Goal: Task Accomplishment & Management: Use online tool/utility

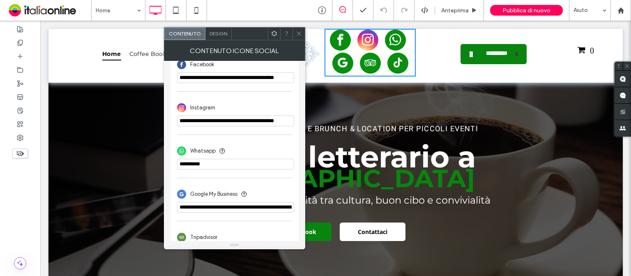
scroll to position [82, 0]
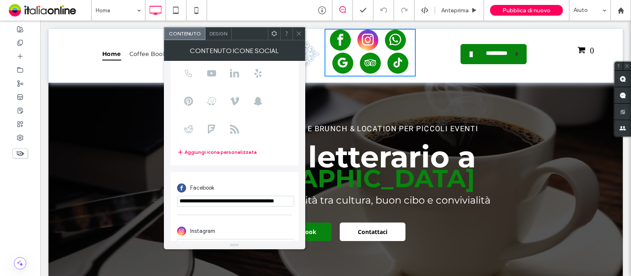
click at [223, 36] on span "Design" at bounding box center [219, 33] width 18 height 6
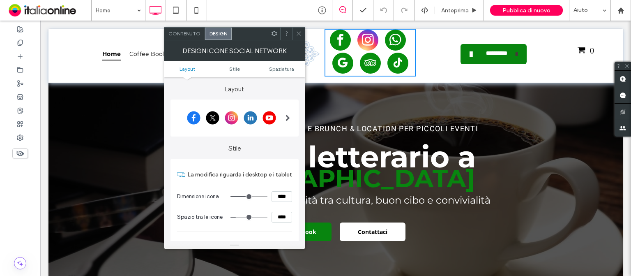
click at [286, 118] on span at bounding box center [288, 118] width 5 height 7
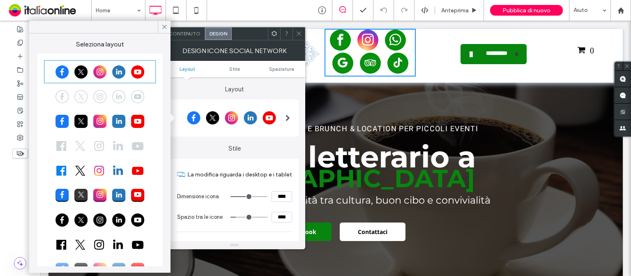
click at [101, 73] on div at bounding box center [99, 71] width 109 height 21
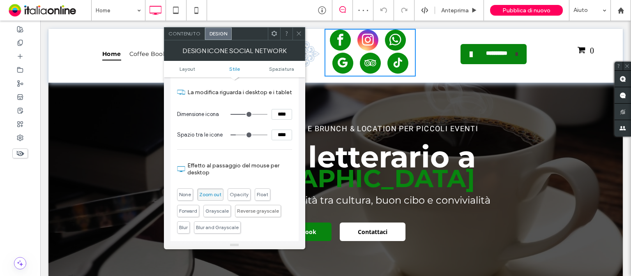
scroll to position [0, 0]
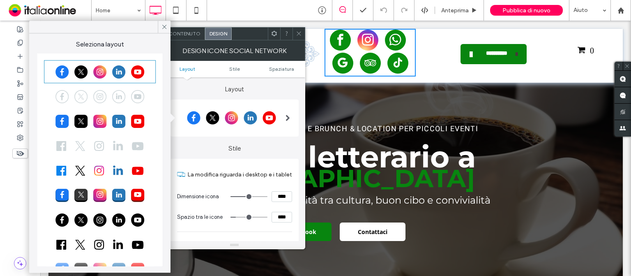
click at [101, 97] on div at bounding box center [99, 96] width 109 height 21
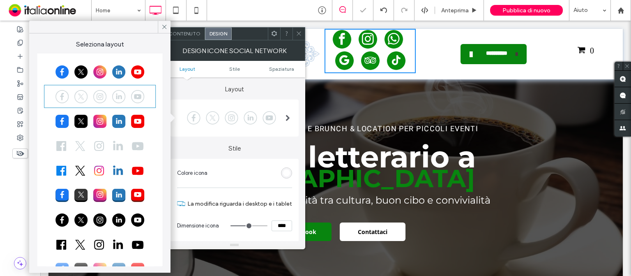
click at [102, 74] on div at bounding box center [99, 71] width 109 height 21
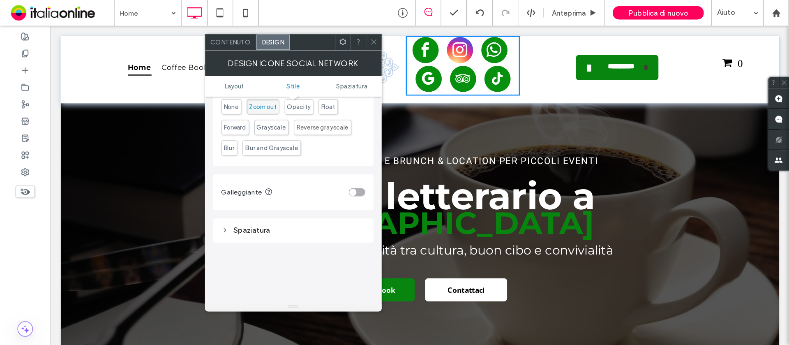
scroll to position [205, 0]
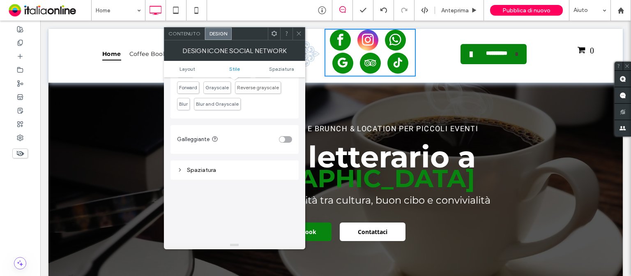
click at [299, 32] on icon at bounding box center [299, 33] width 6 height 6
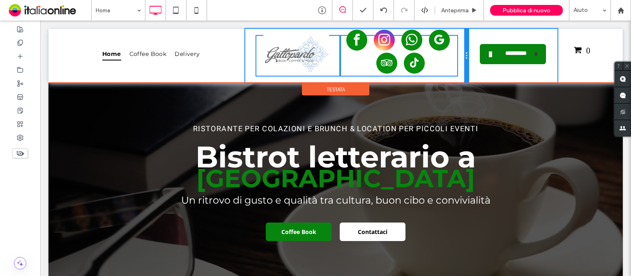
drag, startPoint x: 420, startPoint y: 47, endPoint x: 449, endPoint y: 42, distance: 28.8
click at [449, 42] on div "Click To Paste Click To Paste Click To Paste" at bounding box center [356, 56] width 223 height 54
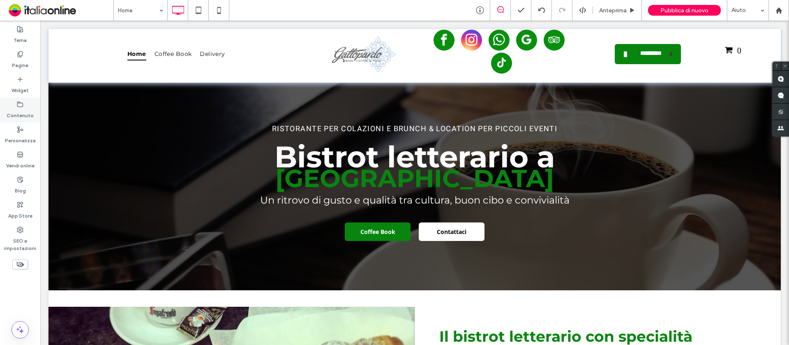
drag, startPoint x: 24, startPoint y: 87, endPoint x: 32, endPoint y: 110, distance: 24.4
click at [24, 87] on label "Widget" at bounding box center [20, 89] width 17 height 12
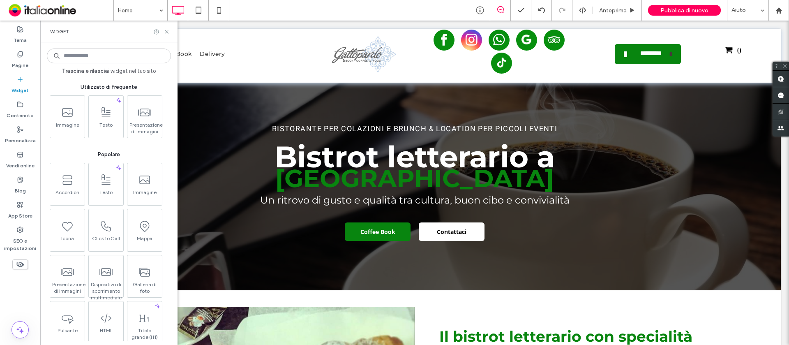
click at [90, 55] on input at bounding box center [109, 55] width 124 height 15
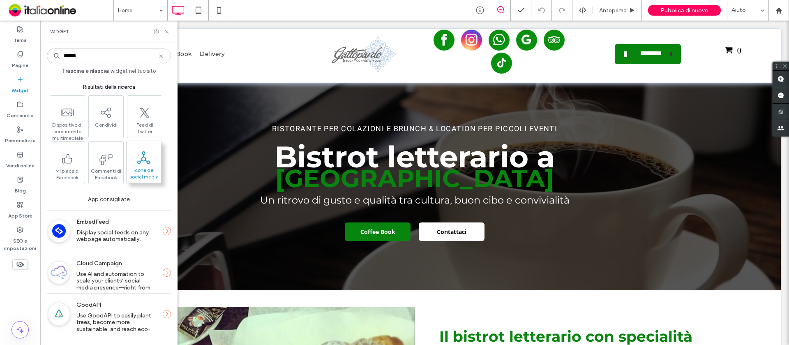
type input "******"
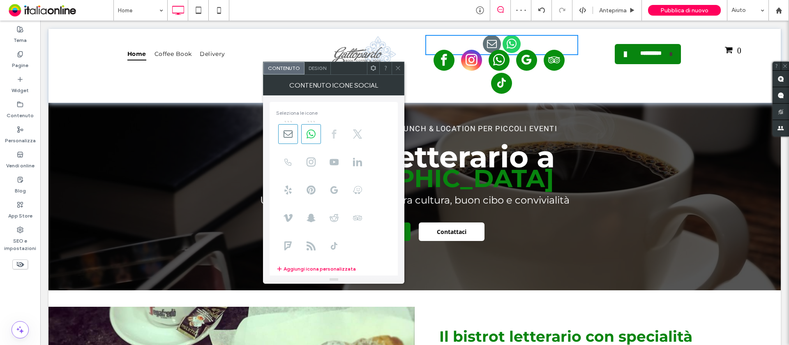
click at [342, 131] on span at bounding box center [334, 134] width 20 height 20
click at [310, 165] on use at bounding box center [310, 161] width 9 height 9
click at [289, 131] on icon at bounding box center [287, 133] width 9 height 9
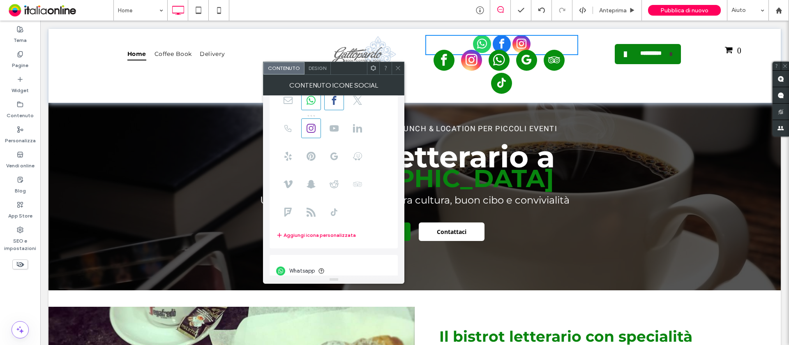
scroll to position [51, 0]
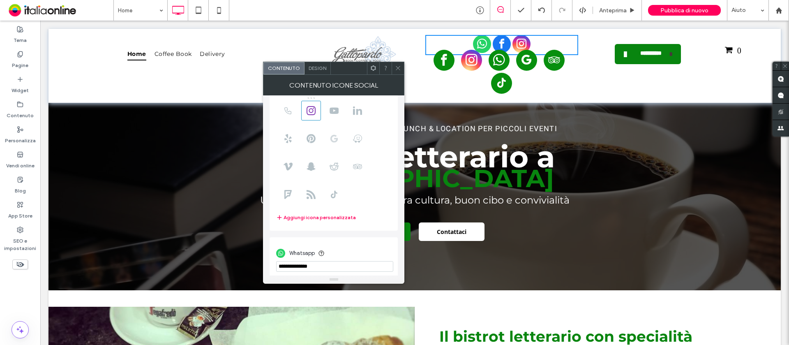
click at [332, 138] on use at bounding box center [333, 138] width 7 height 8
click at [359, 165] on icon at bounding box center [357, 166] width 9 height 9
click at [332, 193] on icon at bounding box center [333, 194] width 9 height 9
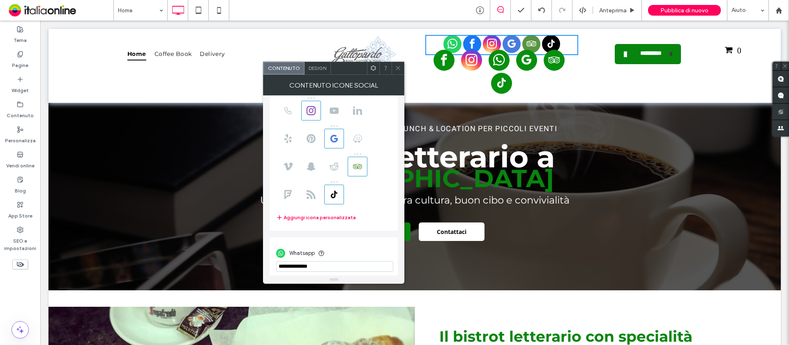
click at [400, 69] on icon at bounding box center [398, 68] width 6 height 6
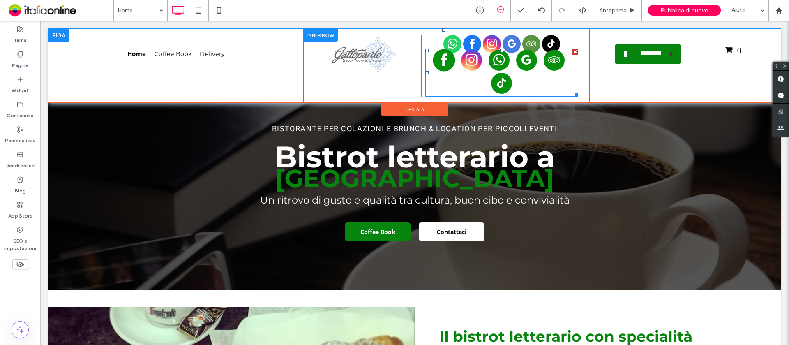
click at [440, 64] on span "facebook" at bounding box center [444, 60] width 22 height 22
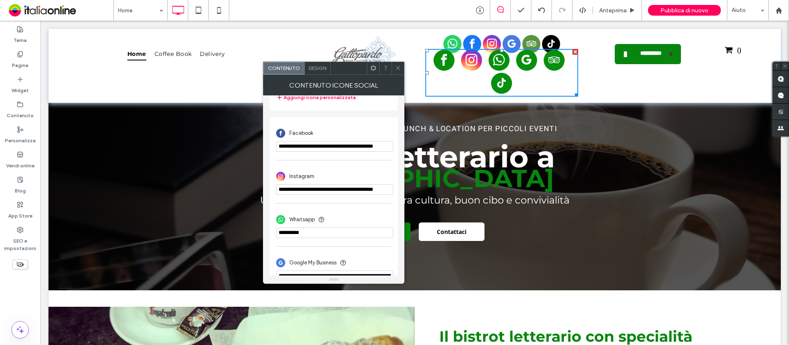
scroll to position [0, 17]
drag, startPoint x: 318, startPoint y: 166, endPoint x: 534, endPoint y: 142, distance: 217.0
click at [468, 43] on span "facebook" at bounding box center [472, 44] width 18 height 18
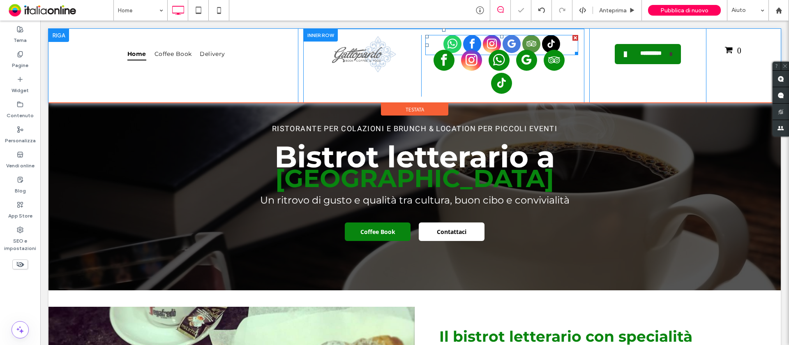
click at [469, 42] on span "facebook" at bounding box center [472, 44] width 18 height 18
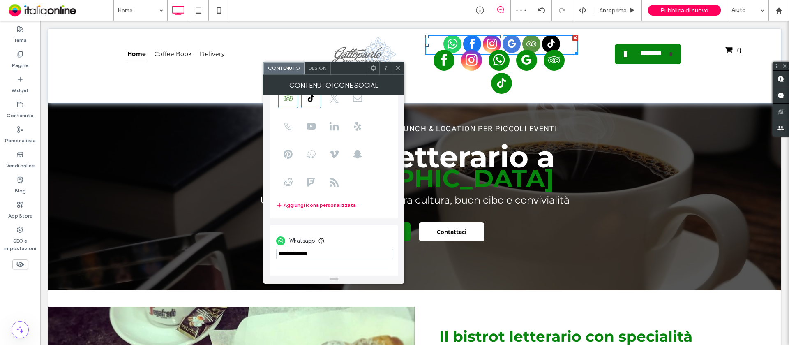
scroll to position [154, 0]
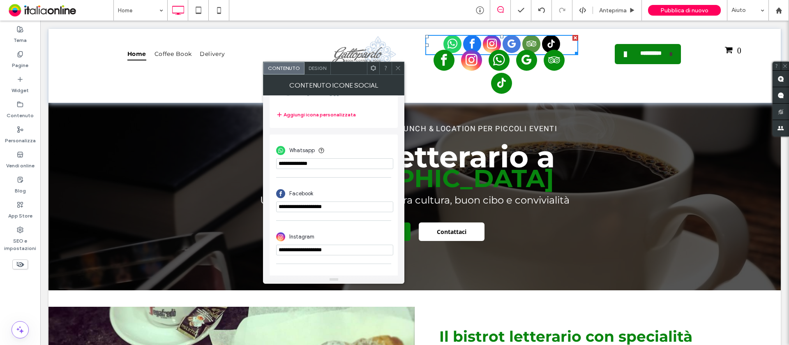
drag, startPoint x: 391, startPoint y: 226, endPoint x: 67, endPoint y: 213, distance: 325.2
paste input "**********"
type input "**********"
click at [465, 59] on span "instagram" at bounding box center [472, 60] width 22 height 22
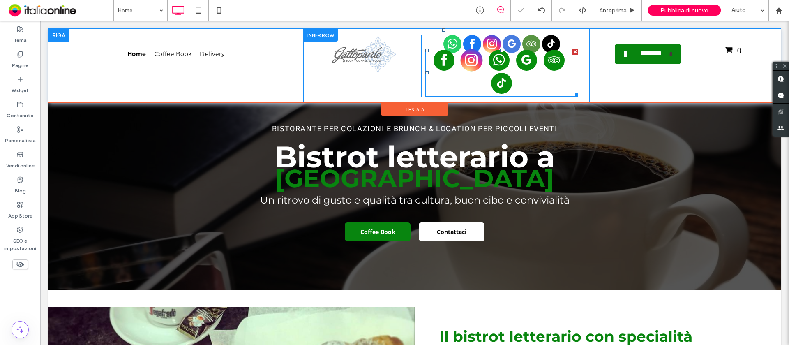
click at [469, 66] on span "instagram" at bounding box center [472, 60] width 22 height 22
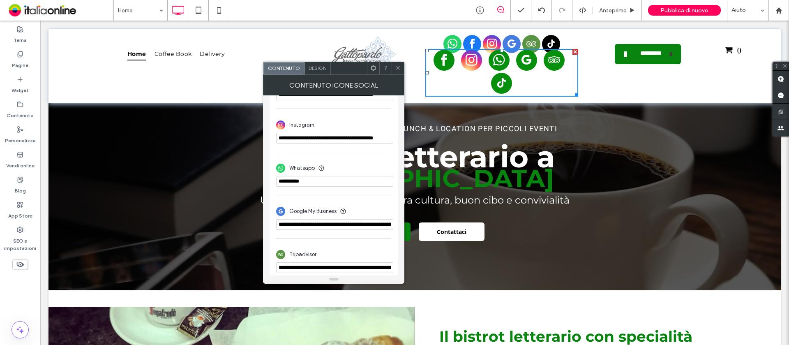
scroll to position [0, 16]
drag, startPoint x: 318, startPoint y: 158, endPoint x: 430, endPoint y: 138, distance: 113.9
drag, startPoint x: 396, startPoint y: 66, endPoint x: 518, endPoint y: 2, distance: 137.8
click at [396, 66] on icon at bounding box center [398, 68] width 6 height 6
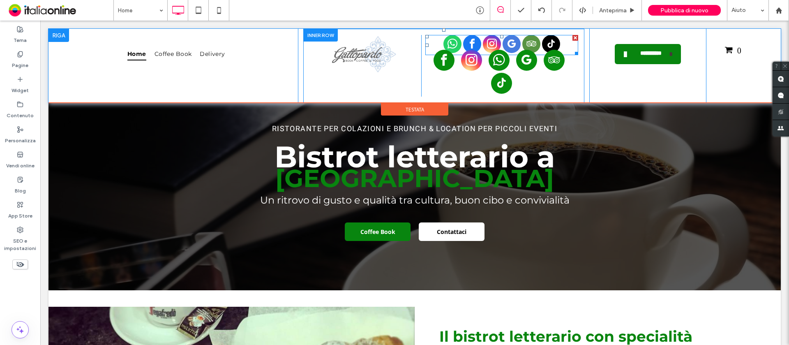
click at [491, 41] on span "instagram" at bounding box center [492, 44] width 18 height 18
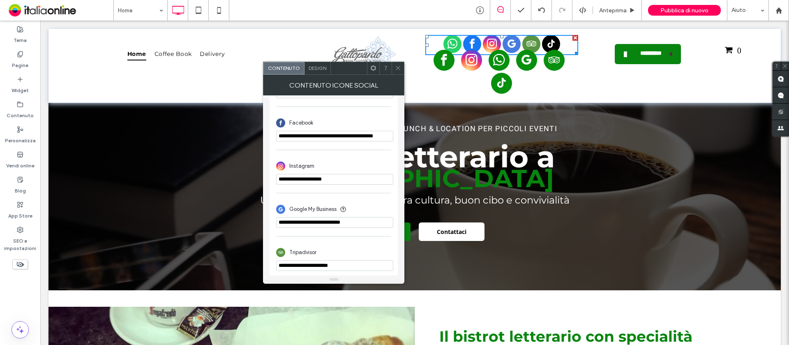
scroll to position [274, 0]
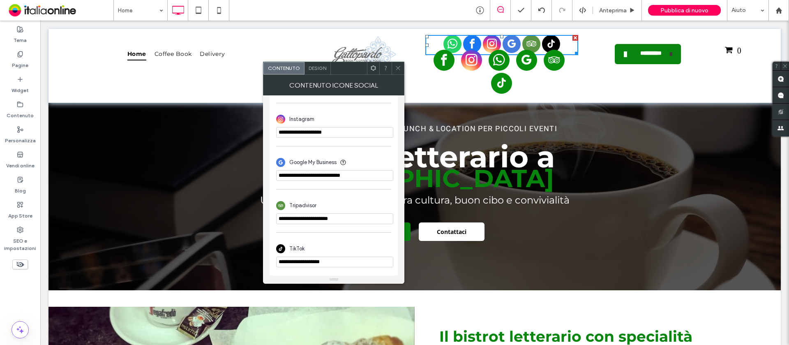
drag, startPoint x: 388, startPoint y: 152, endPoint x: 108, endPoint y: 120, distance: 282.0
paste input "**********"
type input "**********"
click at [400, 66] on icon at bounding box center [398, 68] width 6 height 6
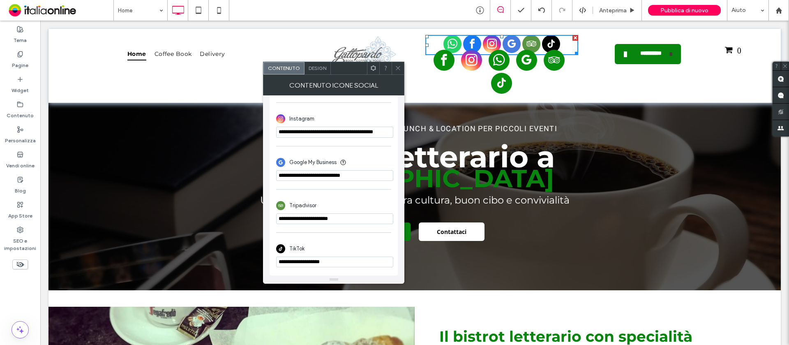
scroll to position [0, 0]
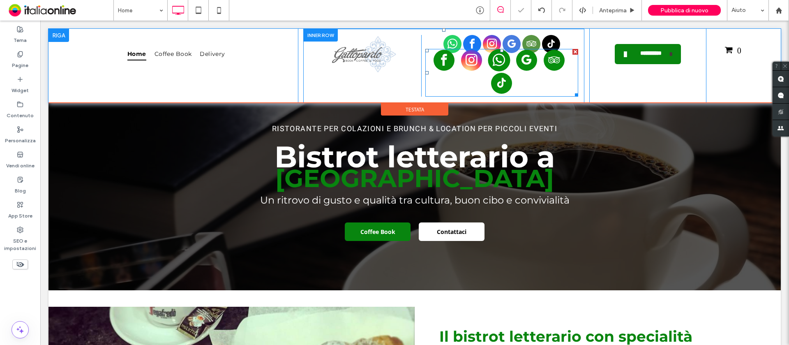
click at [497, 61] on span "whatsapp" at bounding box center [499, 60] width 22 height 22
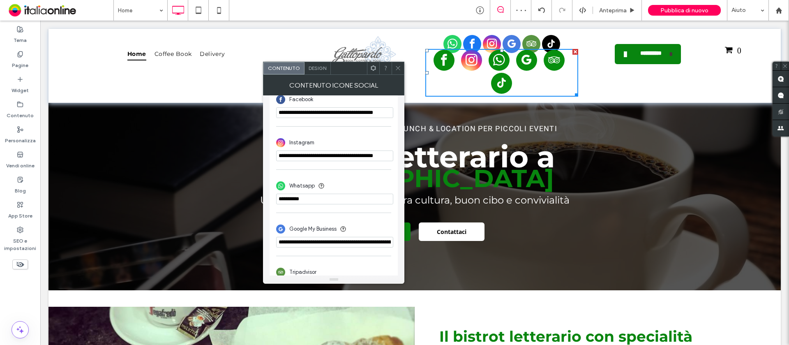
scroll to position [205, 0]
drag, startPoint x: 362, startPoint y: 220, endPoint x: 239, endPoint y: 200, distance: 123.5
click at [398, 67] on use at bounding box center [398, 68] width 4 height 4
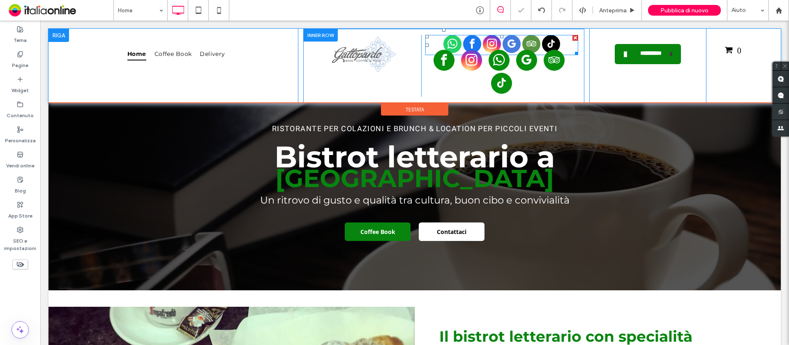
click at [447, 40] on span "whatsapp" at bounding box center [452, 44] width 18 height 18
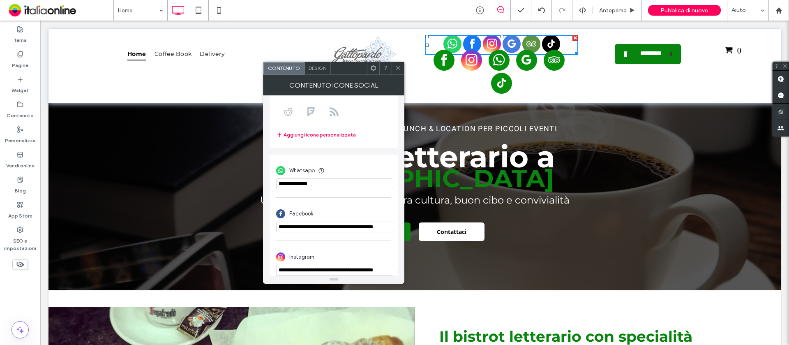
scroll to position [120, 0]
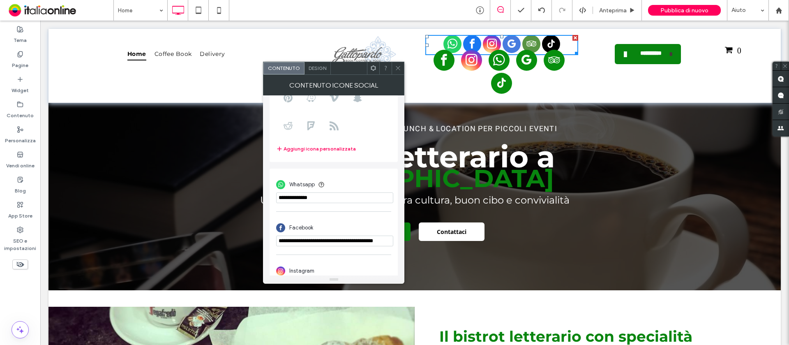
drag, startPoint x: 326, startPoint y: 195, endPoint x: 289, endPoint y: 194, distance: 37.0
click at [289, 194] on input "phone" at bounding box center [334, 197] width 117 height 11
drag, startPoint x: 394, startPoint y: 67, endPoint x: 404, endPoint y: 67, distance: 10.3
click at [394, 67] on div at bounding box center [397, 68] width 12 height 12
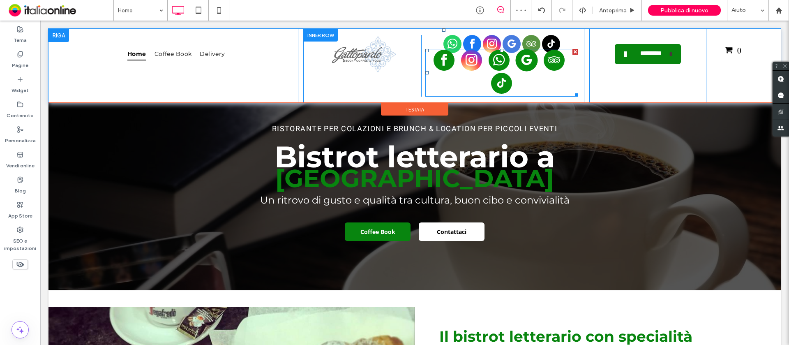
click at [518, 60] on span "google_my_business" at bounding box center [527, 60] width 22 height 22
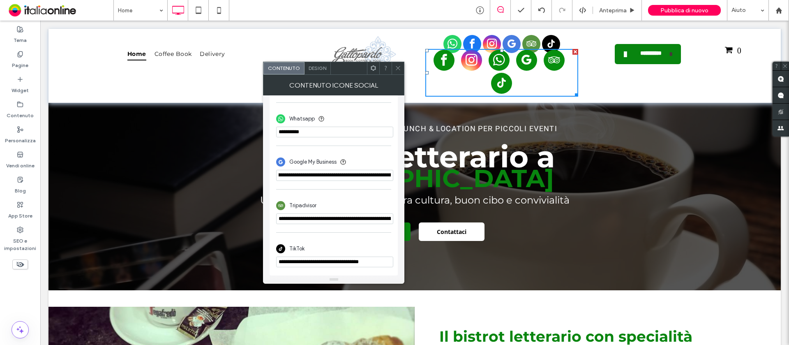
scroll to position [0, 962]
drag, startPoint x: 319, startPoint y: 192, endPoint x: 527, endPoint y: 173, distance: 209.5
drag, startPoint x: 299, startPoint y: 173, endPoint x: 303, endPoint y: 175, distance: 5.4
click at [299, 173] on input "**********" at bounding box center [334, 175] width 117 height 11
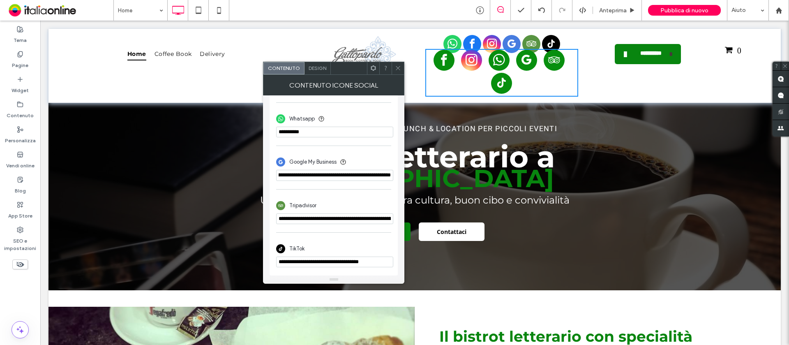
drag, startPoint x: 318, startPoint y: 193, endPoint x: 704, endPoint y: 218, distance: 386.9
paste input "url"
type input "**********"
click at [394, 65] on div at bounding box center [397, 68] width 12 height 12
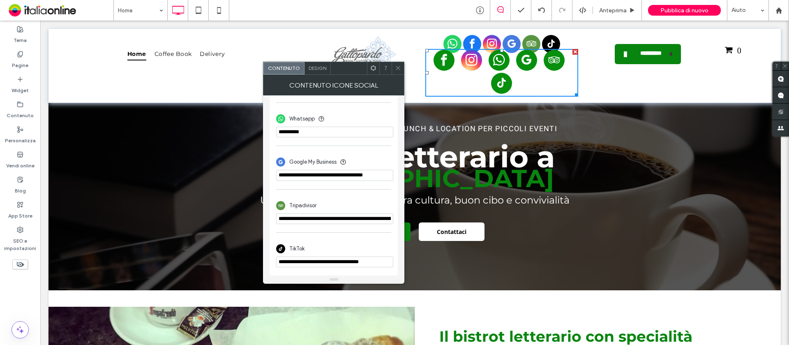
scroll to position [0, 0]
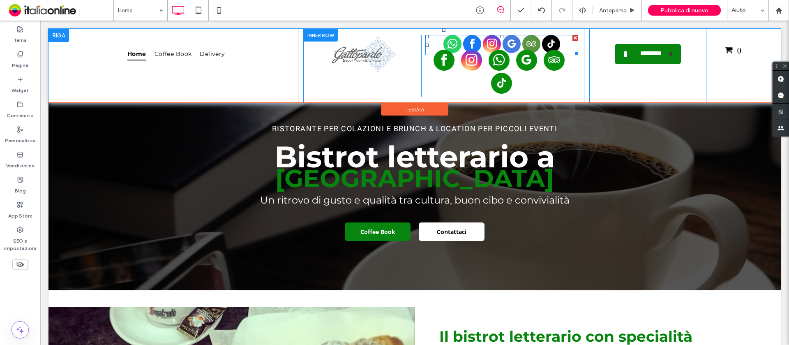
click at [508, 43] on span "google_my_business" at bounding box center [511, 44] width 18 height 18
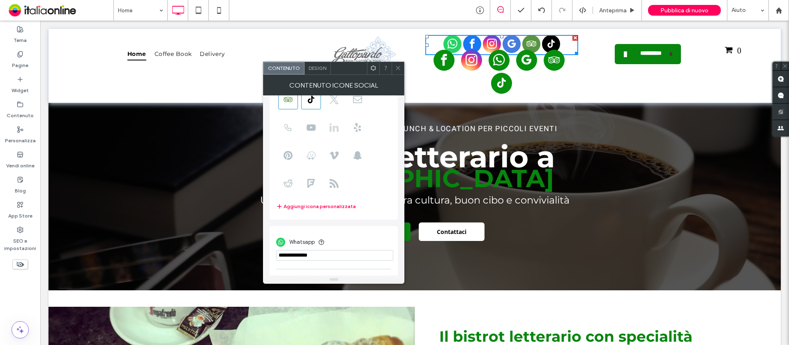
scroll to position [205, 0]
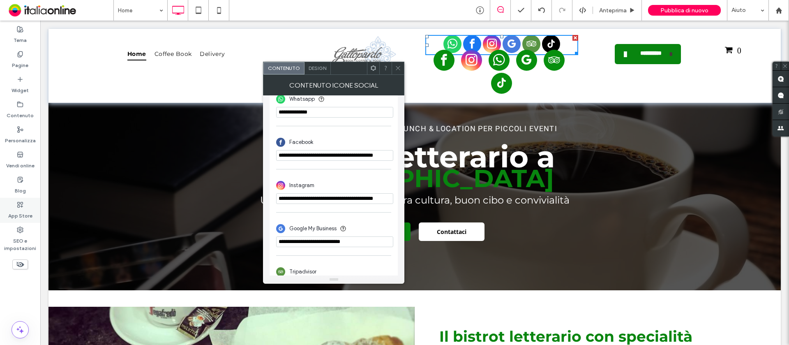
drag, startPoint x: 374, startPoint y: 242, endPoint x: 14, endPoint y: 222, distance: 360.8
click at [14, 222] on body ".wqwq-1{fill:#231f20;} .cls-1q, .cls-2q { fill-rule: evenodd; } .cls-2q { fill:…" at bounding box center [394, 172] width 789 height 345
paste input "**********"
type input "**********"
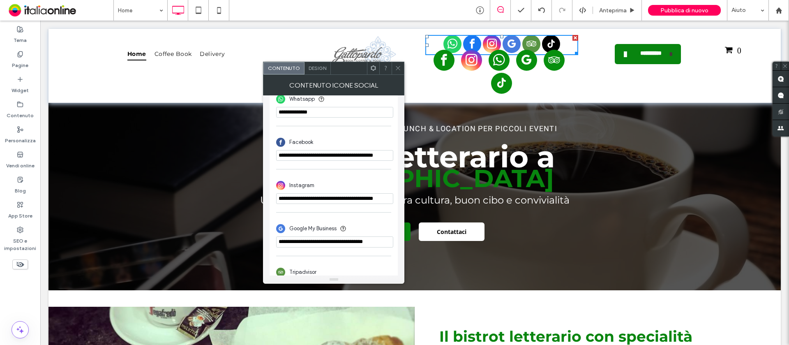
drag, startPoint x: 398, startPoint y: 67, endPoint x: 404, endPoint y: 67, distance: 6.2
click at [398, 67] on icon at bounding box center [398, 68] width 6 height 6
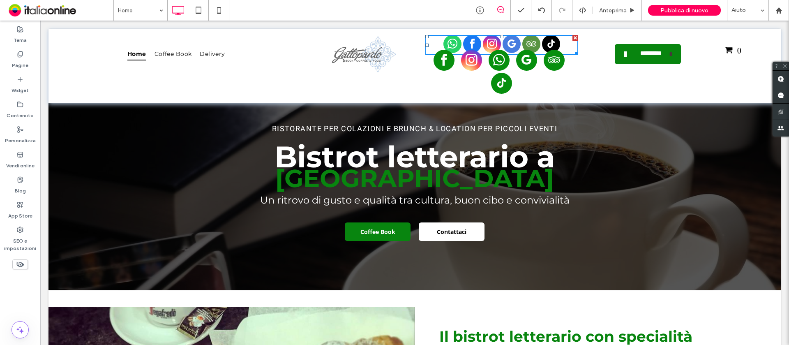
scroll to position [0, 0]
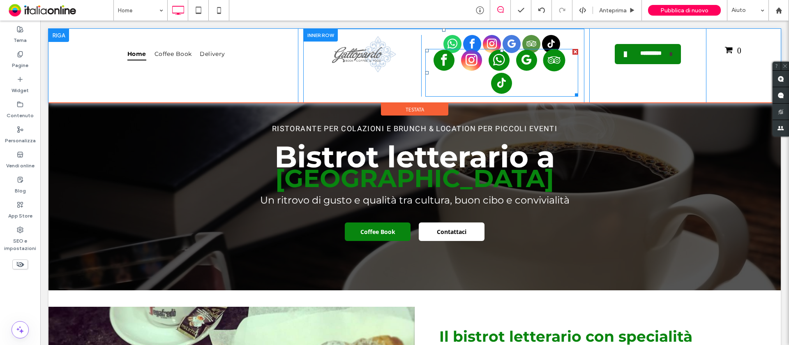
click at [543, 60] on span "tripadvisor" at bounding box center [554, 60] width 22 height 22
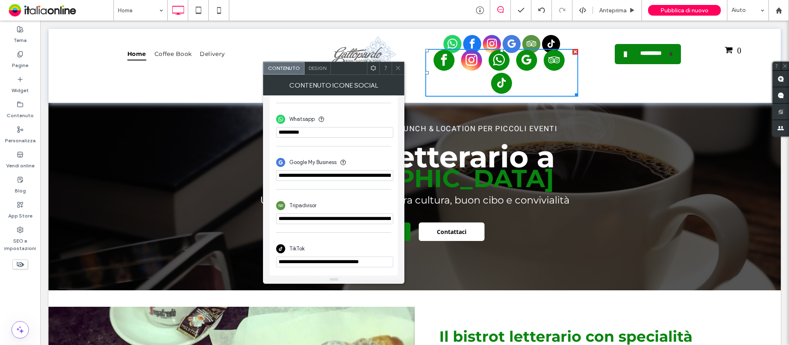
scroll to position [0, 244]
drag, startPoint x: 316, startPoint y: 238, endPoint x: 444, endPoint y: 216, distance: 129.2
drag, startPoint x: 398, startPoint y: 69, endPoint x: 458, endPoint y: 52, distance: 62.5
click at [398, 69] on icon at bounding box center [398, 68] width 6 height 6
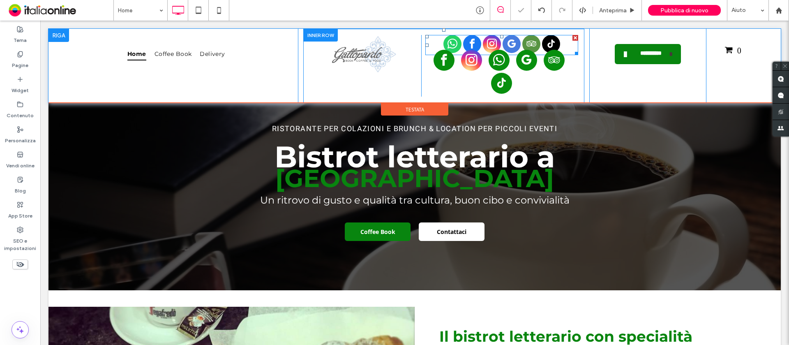
click at [528, 41] on span "tripadvisor" at bounding box center [531, 44] width 18 height 18
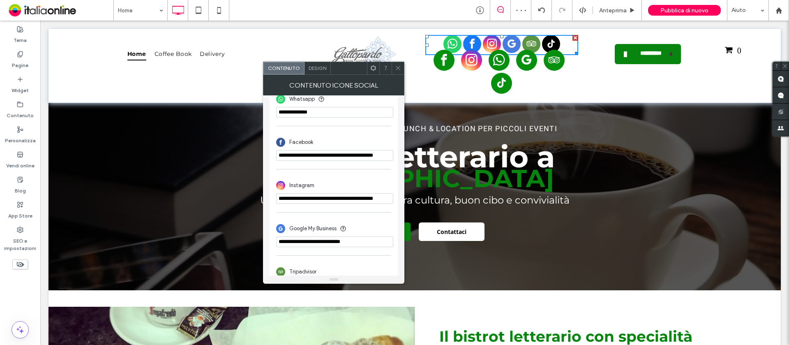
scroll to position [274, 0]
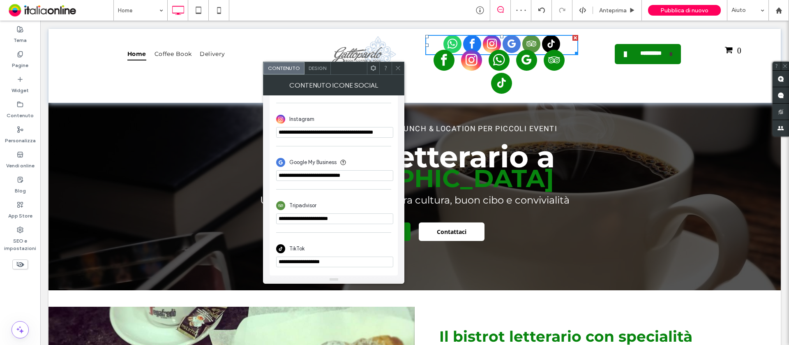
drag, startPoint x: 395, startPoint y: 234, endPoint x: 137, endPoint y: 212, distance: 258.9
paste input "**********"
type input "**********"
click at [395, 67] on icon at bounding box center [398, 68] width 6 height 6
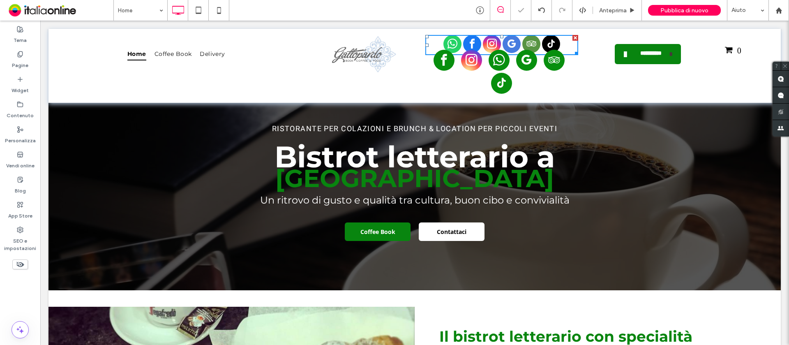
scroll to position [0, 0]
click at [495, 81] on span "tiktok" at bounding box center [501, 83] width 22 height 22
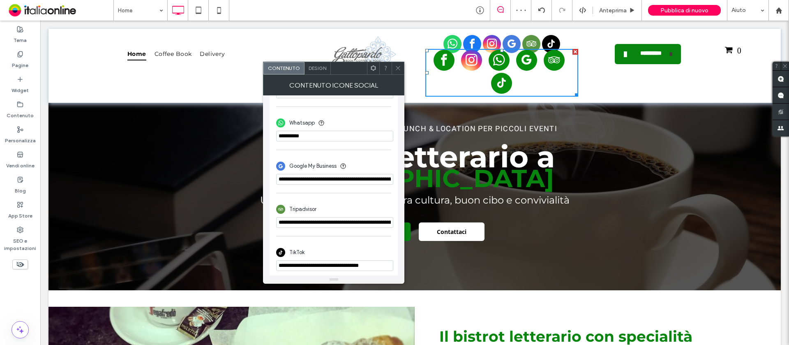
scroll to position [274, 0]
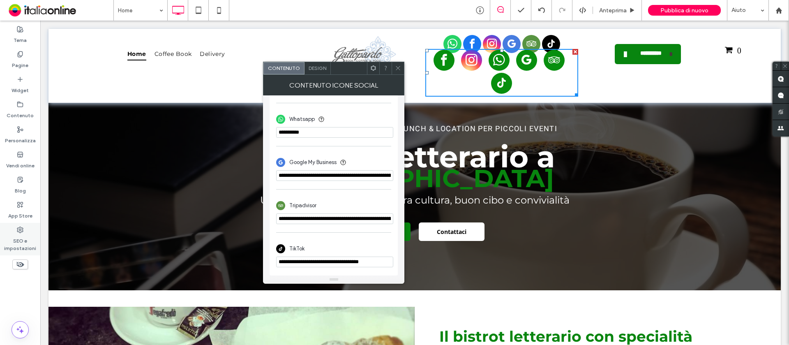
drag, startPoint x: 391, startPoint y: 260, endPoint x: 21, endPoint y: 254, distance: 370.2
click at [18, 256] on body ".wqwq-1{fill:#231f20;} .cls-1q, .cls-2q { fill-rule: evenodd; } .cls-2q { fill:…" at bounding box center [394, 172] width 789 height 345
drag, startPoint x: 398, startPoint y: 68, endPoint x: 402, endPoint y: 72, distance: 5.5
click at [398, 68] on icon at bounding box center [398, 68] width 6 height 6
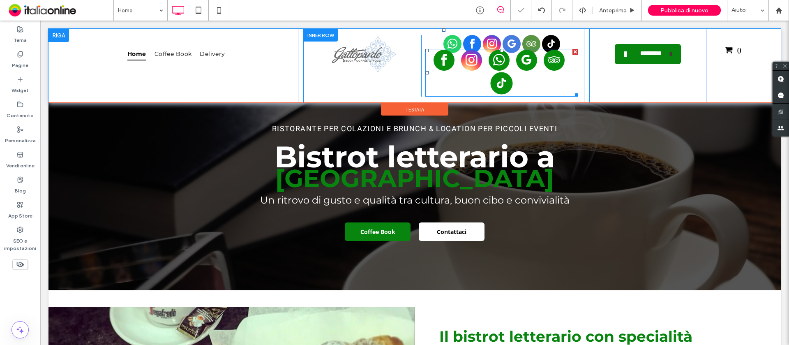
click at [497, 78] on span "tiktok" at bounding box center [501, 83] width 22 height 22
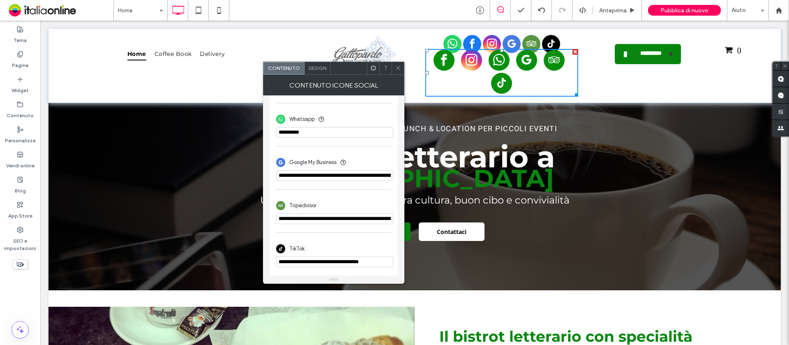
click at [401, 67] on icon at bounding box center [398, 68] width 6 height 6
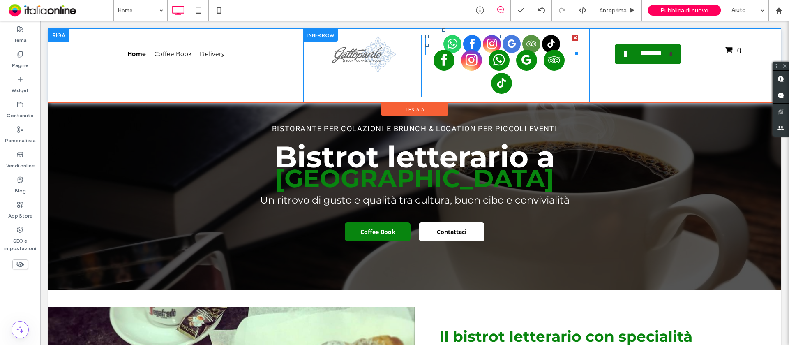
click at [545, 38] on span "tiktok" at bounding box center [551, 44] width 18 height 18
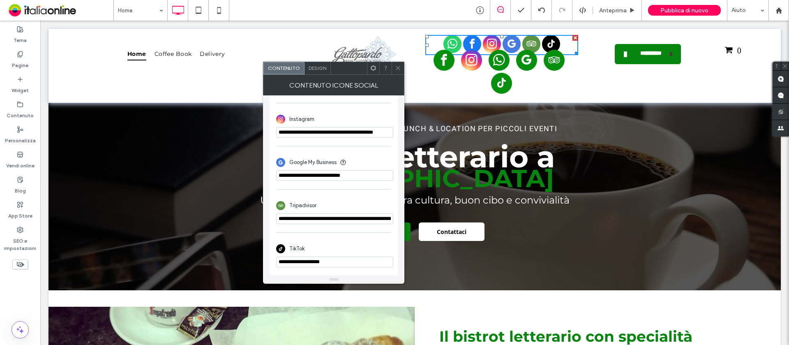
drag, startPoint x: 383, startPoint y: 279, endPoint x: 110, endPoint y: 241, distance: 276.2
paste input "**********"
type input "**********"
drag, startPoint x: 394, startPoint y: 69, endPoint x: 401, endPoint y: 69, distance: 6.2
click at [394, 69] on div at bounding box center [397, 68] width 12 height 12
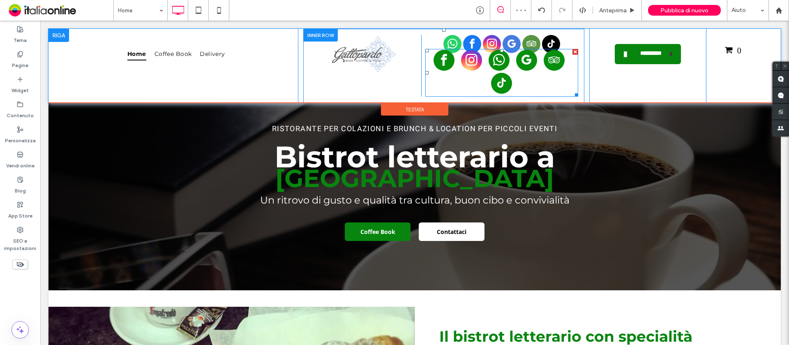
click at [572, 49] on div at bounding box center [575, 52] width 6 height 6
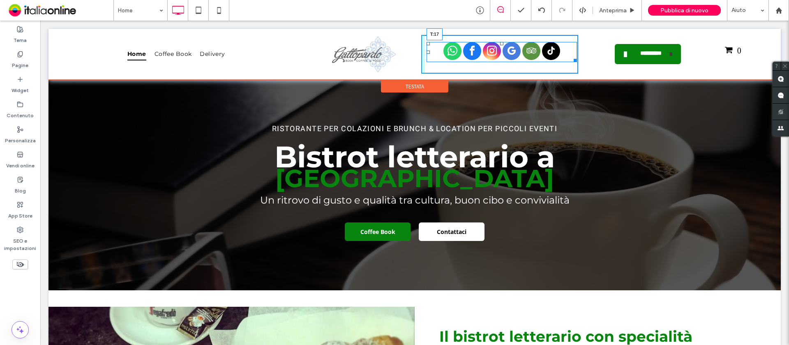
drag, startPoint x: 497, startPoint y: 35, endPoint x: 495, endPoint y: 42, distance: 7.3
click at [500, 42] on div at bounding box center [501, 43] width 3 height 3
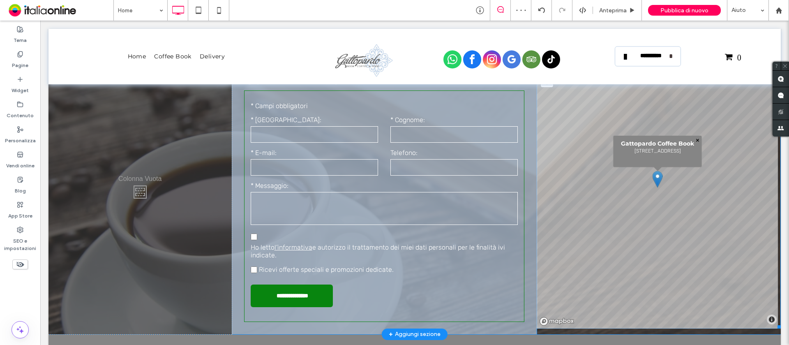
scroll to position [1746, 0]
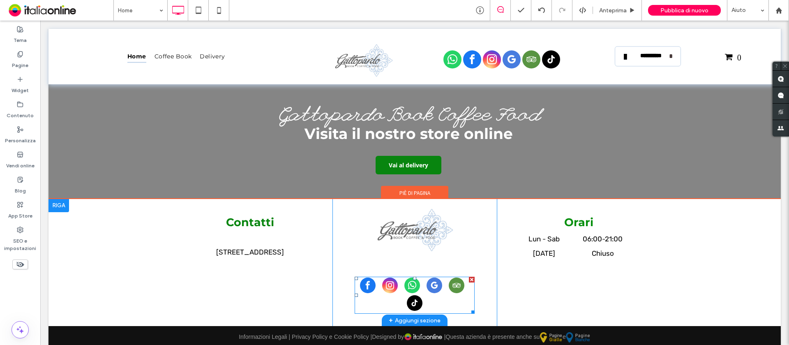
click at [421, 275] on div at bounding box center [415, 294] width 120 height 35
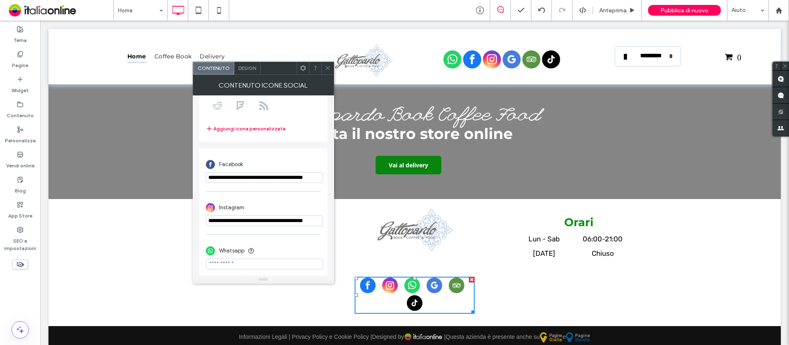
scroll to position [205, 0]
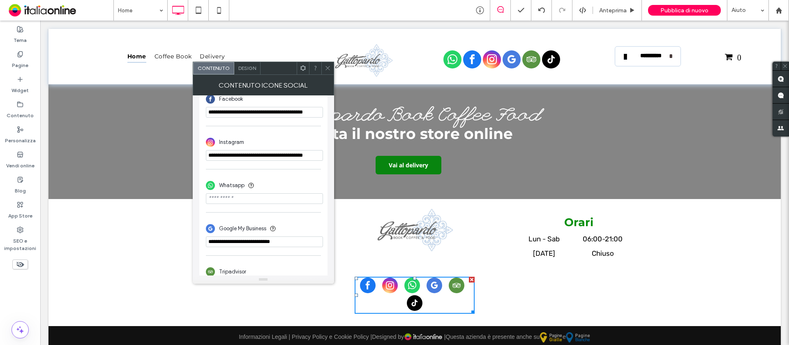
click at [326, 74] on div "**********" at bounding box center [263, 173] width 141 height 222
click at [328, 70] on icon at bounding box center [328, 68] width 6 height 6
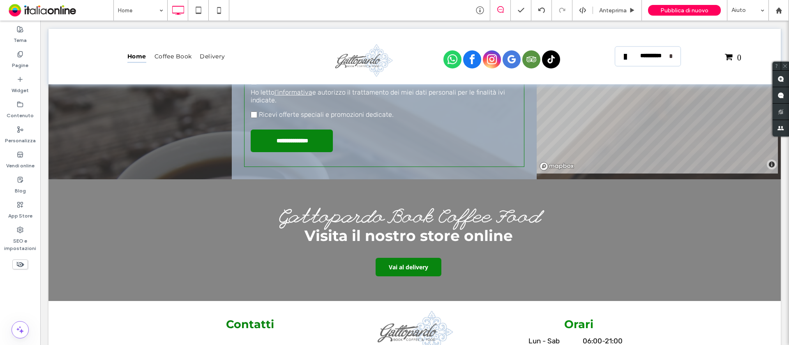
scroll to position [0, 0]
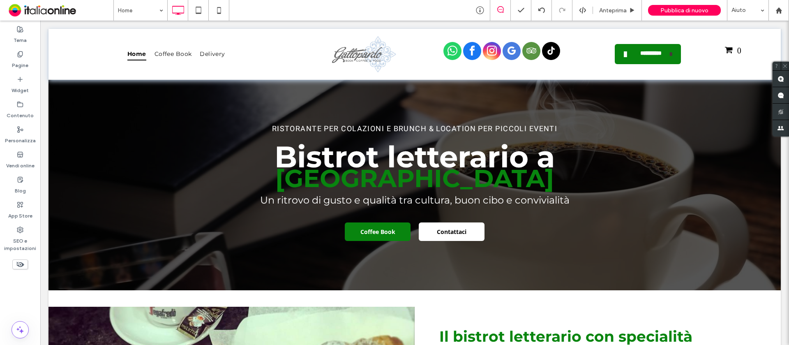
drag, startPoint x: 785, startPoint y: 299, endPoint x: 773, endPoint y: 28, distance: 271.4
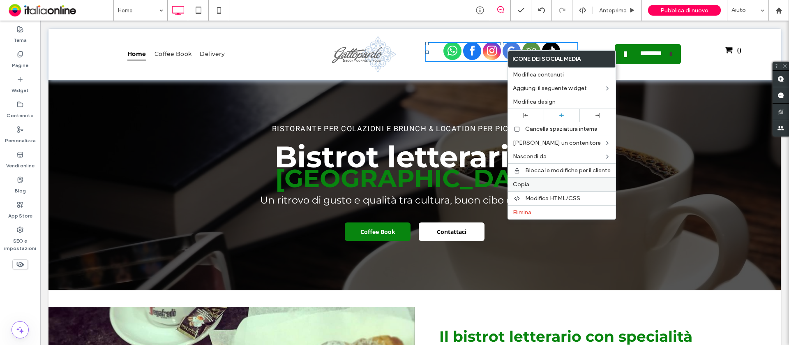
click at [535, 182] on label "Copia" at bounding box center [562, 184] width 98 height 7
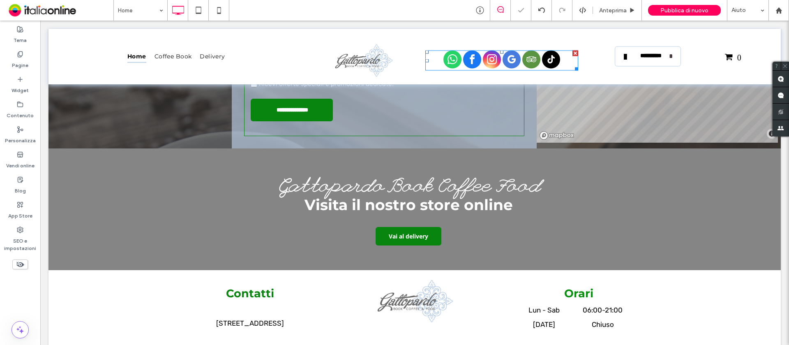
scroll to position [1747, 0]
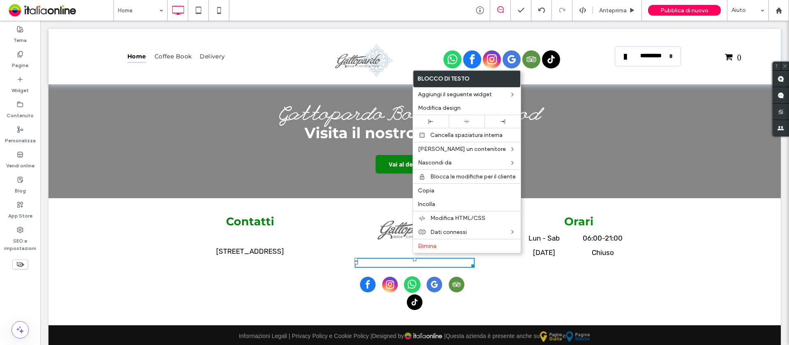
click at [404, 275] on span "whatsapp" at bounding box center [412, 284] width 16 height 16
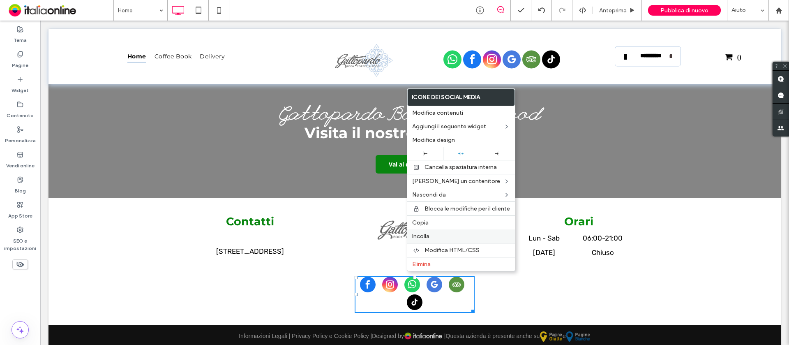
click at [424, 235] on span "Incolla" at bounding box center [420, 236] width 17 height 7
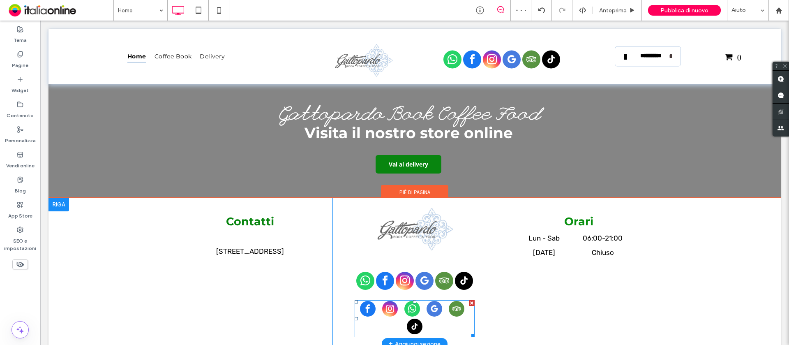
click at [469, 275] on div at bounding box center [472, 303] width 6 height 6
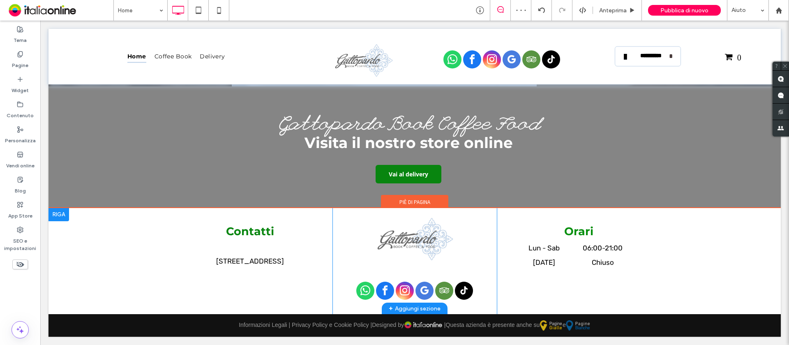
scroll to position [1726, 0]
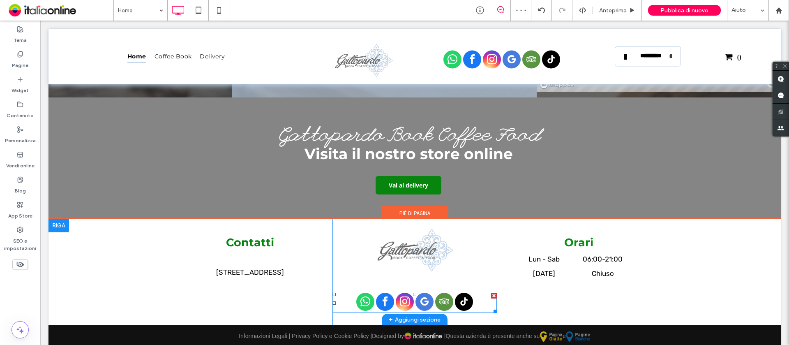
click at [358, 275] on span "whatsapp" at bounding box center [365, 301] width 18 height 18
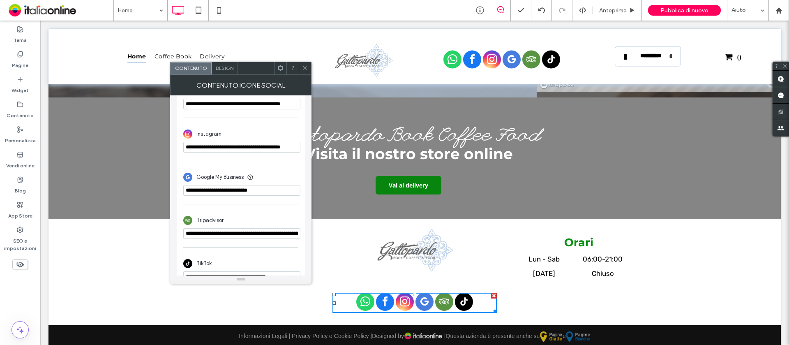
scroll to position [154, 0]
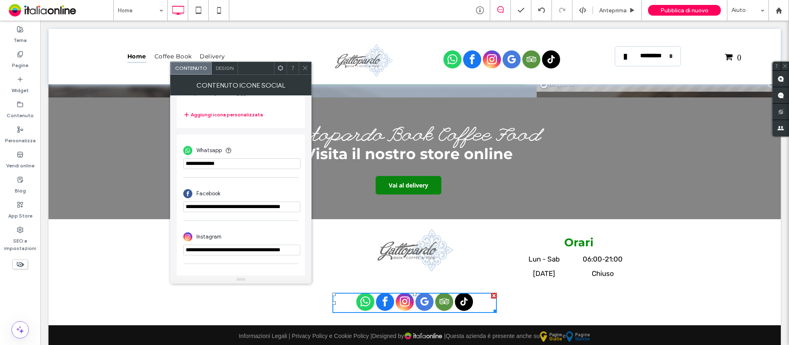
click at [306, 69] on icon at bounding box center [305, 68] width 6 height 6
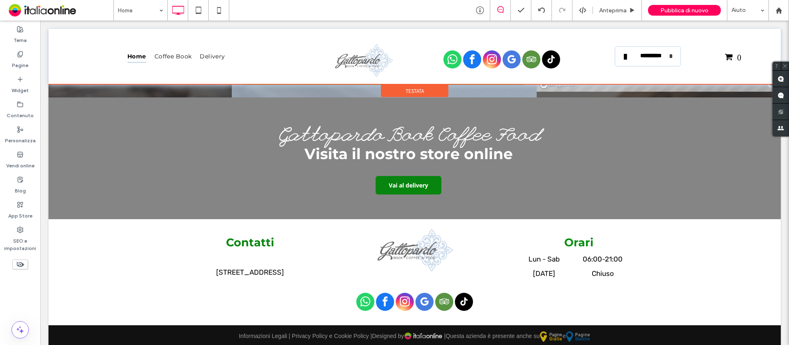
click at [174, 57] on div at bounding box center [414, 56] width 732 height 55
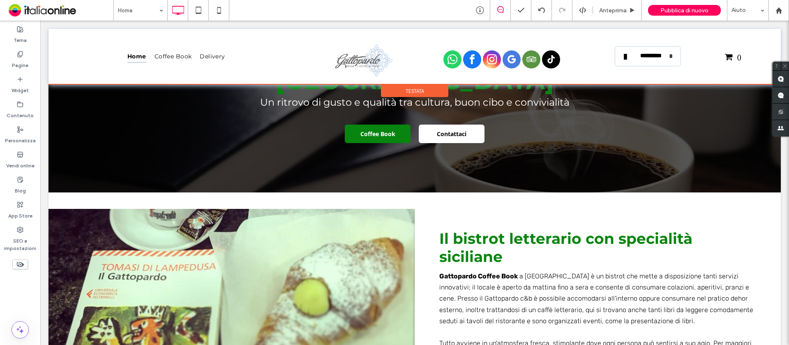
scroll to position [0, 0]
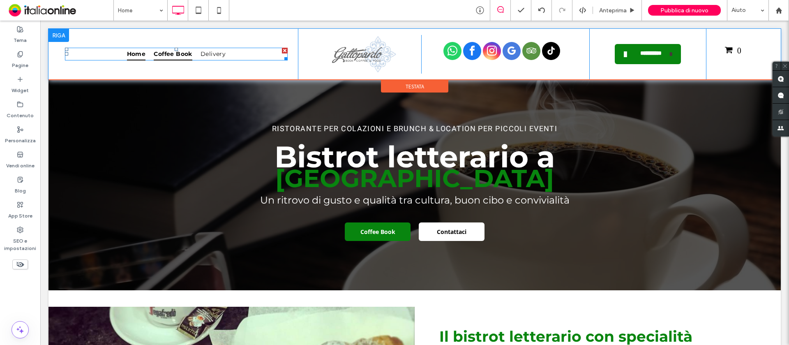
click at [174, 57] on span "Coffee Book" at bounding box center [173, 54] width 39 height 13
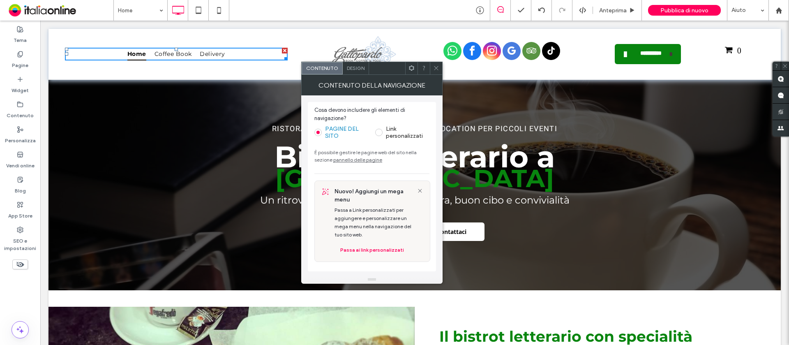
click at [443, 71] on div "Click To Paste" at bounding box center [499, 54] width 157 height 39
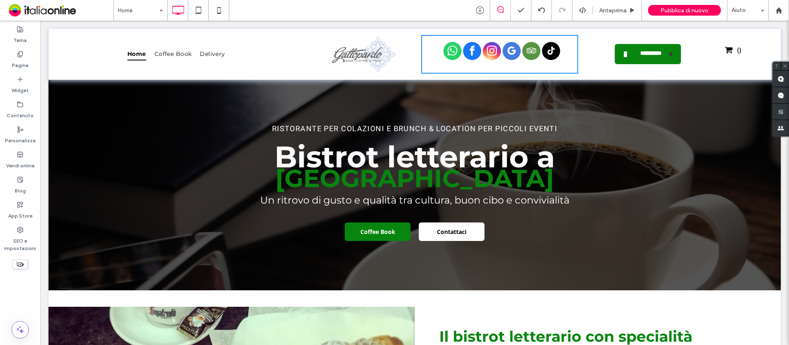
drag, startPoint x: 403, startPoint y: 51, endPoint x: 437, endPoint y: 72, distance: 39.7
click at [437, 72] on span at bounding box center [436, 68] width 6 height 12
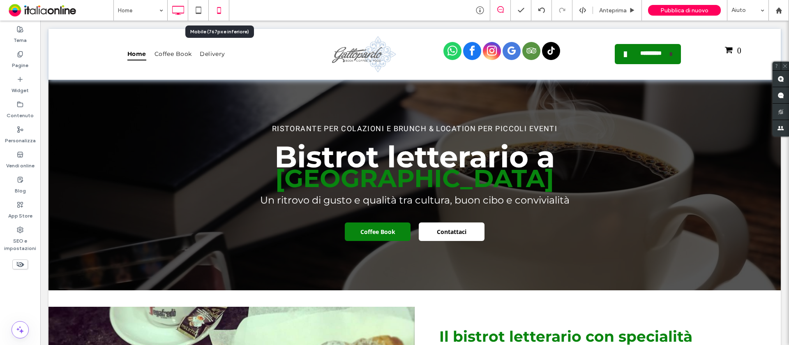
click at [220, 11] on icon at bounding box center [219, 10] width 16 height 16
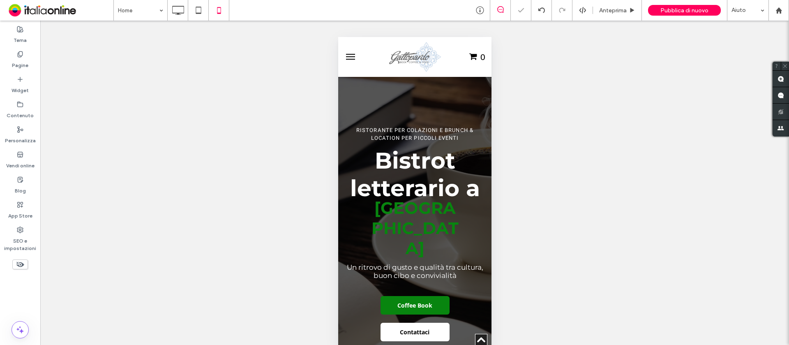
scroll to position [2547, 0]
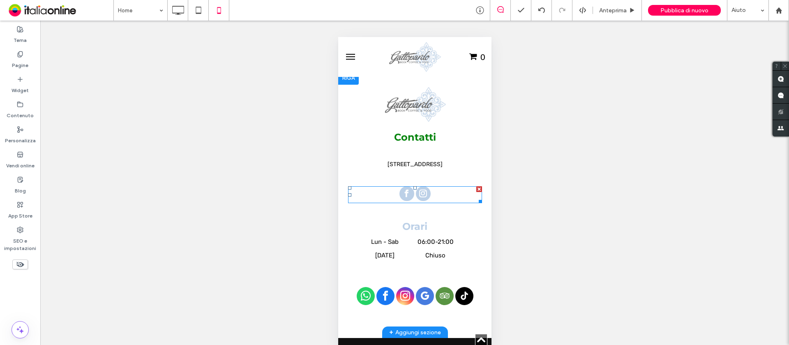
click at [476, 186] on div at bounding box center [479, 189] width 6 height 6
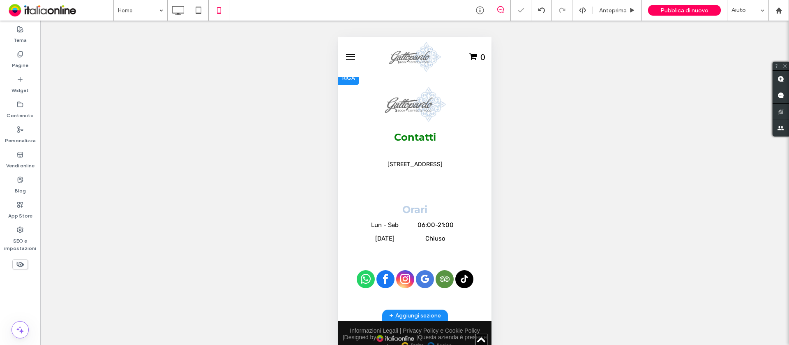
scroll to position [2530, 0]
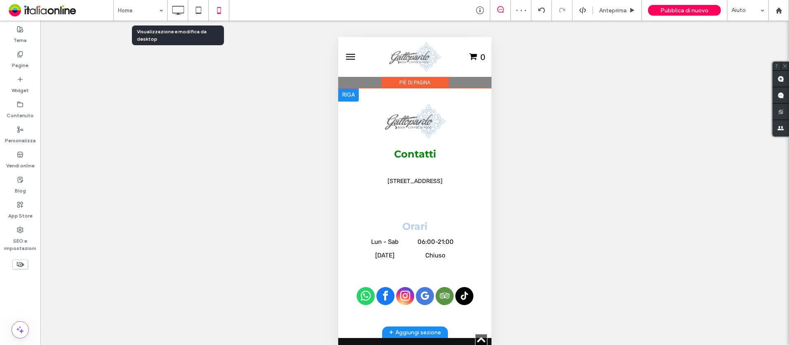
drag, startPoint x: 176, startPoint y: 7, endPoint x: 194, endPoint y: 24, distance: 25.0
click at [176, 7] on icon at bounding box center [178, 10] width 16 height 16
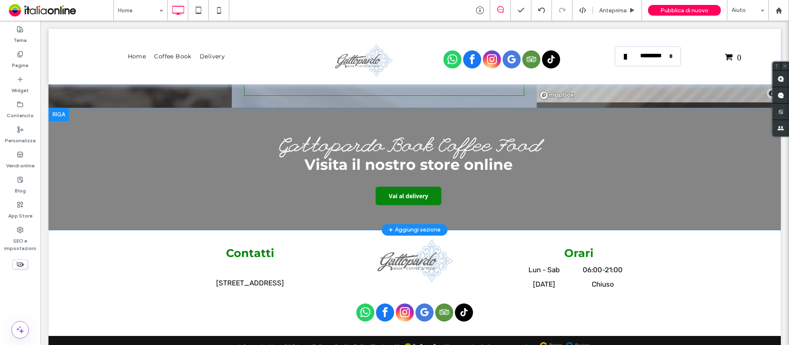
scroll to position [1726, 0]
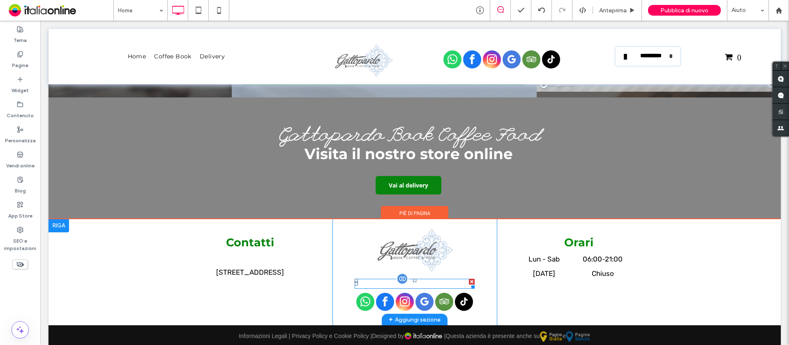
click at [469, 275] on div at bounding box center [472, 282] width 6 height 6
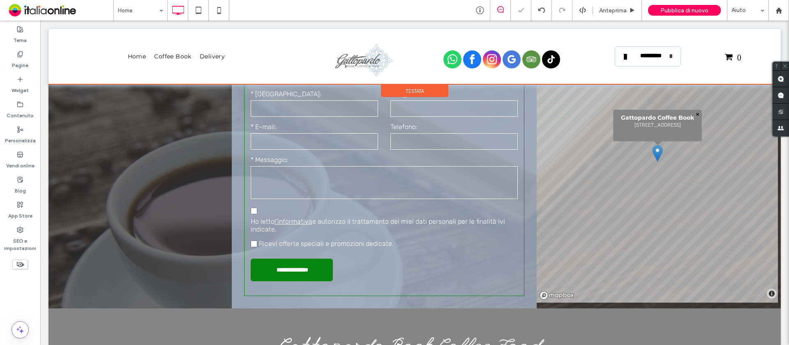
scroll to position [950, 0]
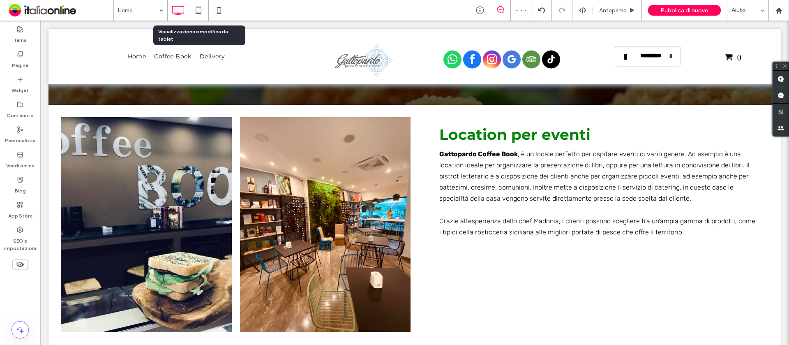
drag, startPoint x: 197, startPoint y: 7, endPoint x: 199, endPoint y: 23, distance: 16.6
click at [198, 7] on use at bounding box center [198, 10] width 5 height 7
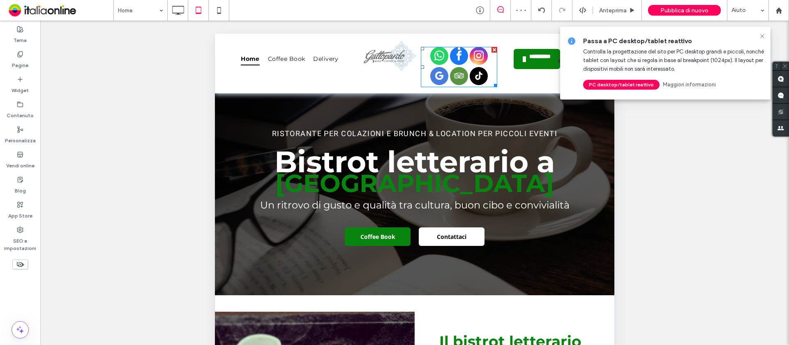
scroll to position [0, 0]
drag, startPoint x: 760, startPoint y: 34, endPoint x: 686, endPoint y: 55, distance: 76.9
click at [631, 34] on icon at bounding box center [762, 36] width 7 height 7
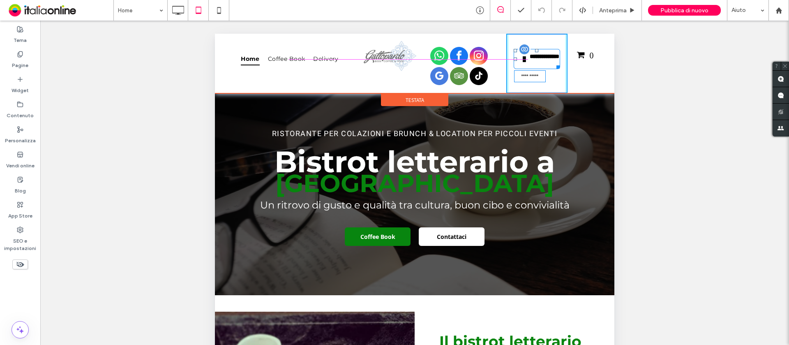
drag, startPoint x: 549, startPoint y: 64, endPoint x: 554, endPoint y: 64, distance: 4.9
click at [554, 64] on div at bounding box center [556, 65] width 6 height 6
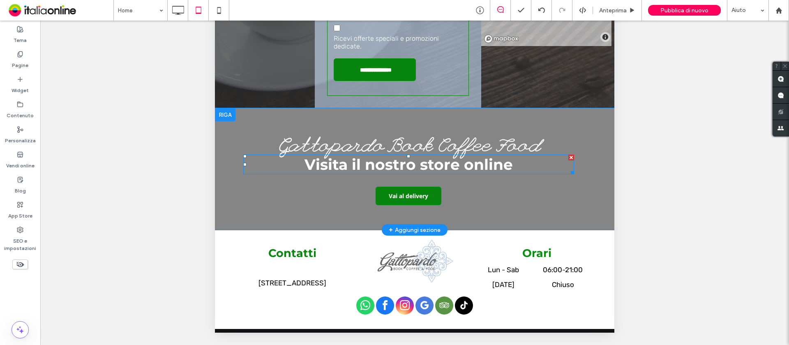
scroll to position [228, 0]
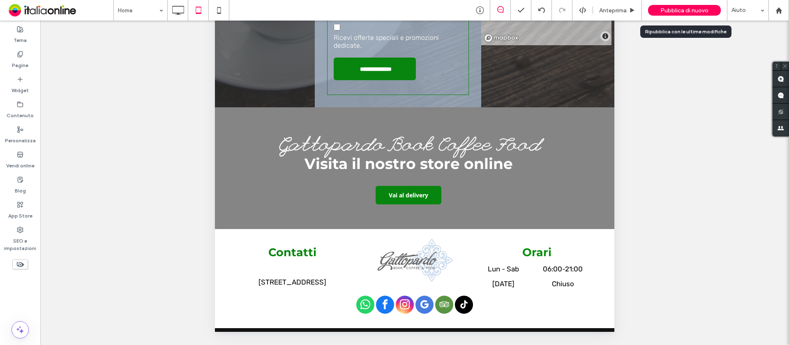
click at [631, 8] on span "Pubblica di nuovo" at bounding box center [684, 10] width 48 height 7
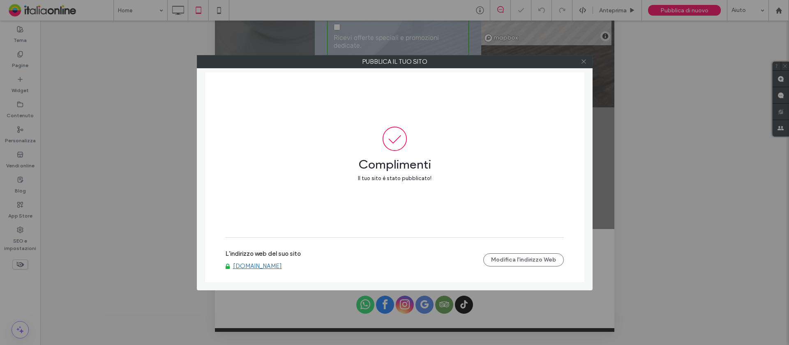
click at [583, 65] on span at bounding box center [583, 61] width 6 height 12
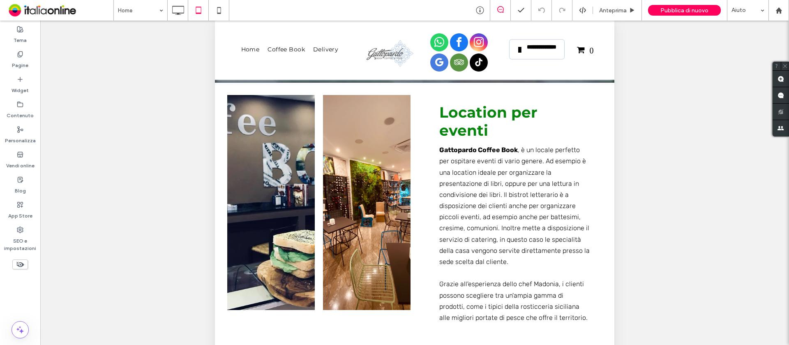
scroll to position [0, 0]
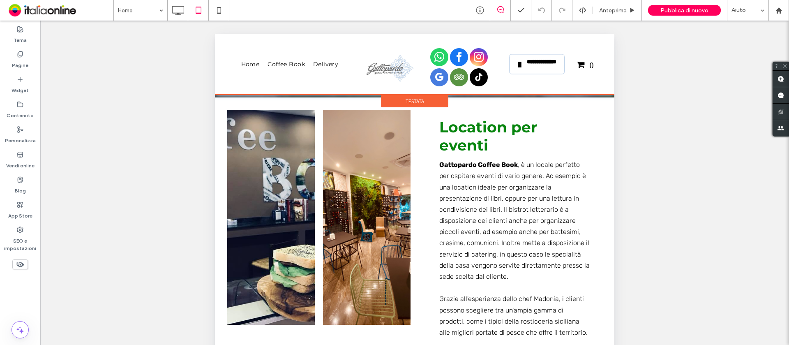
click at [428, 59] on div at bounding box center [414, 64] width 399 height 61
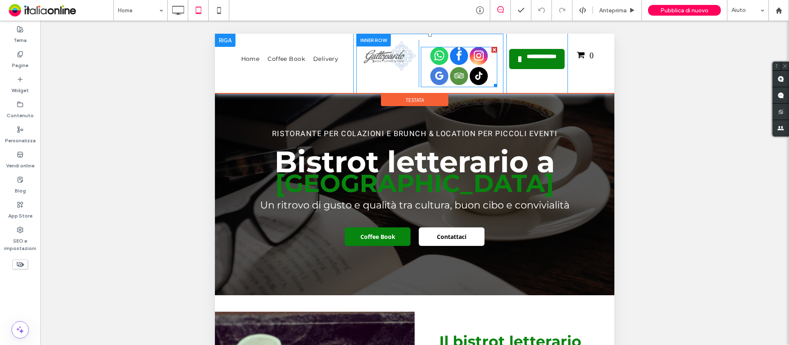
click at [435, 55] on span "whatsapp" at bounding box center [439, 56] width 18 height 18
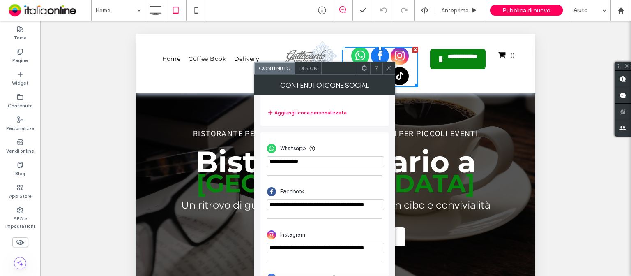
scroll to position [151, 0]
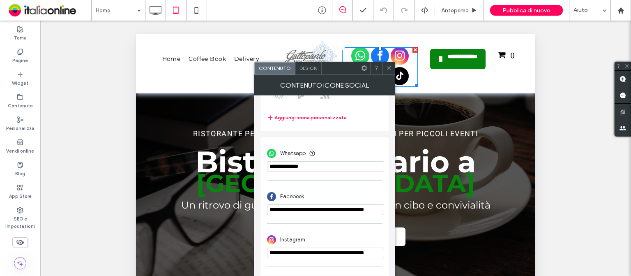
click at [281, 166] on input "phone" at bounding box center [325, 166] width 117 height 11
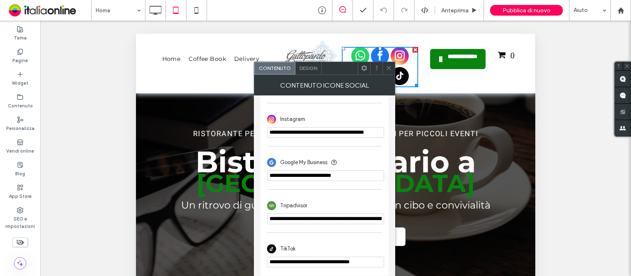
scroll to position [274, 0]
type input "**********"
drag, startPoint x: 267, startPoint y: 39, endPoint x: 394, endPoint y: 68, distance: 130.3
click at [390, 66] on icon at bounding box center [389, 68] width 6 height 6
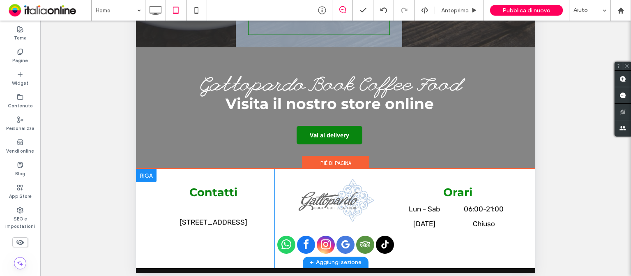
scroll to position [297, 0]
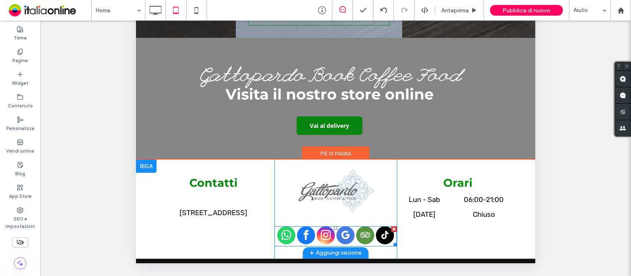
click at [280, 226] on span "whatsapp" at bounding box center [286, 235] width 18 height 18
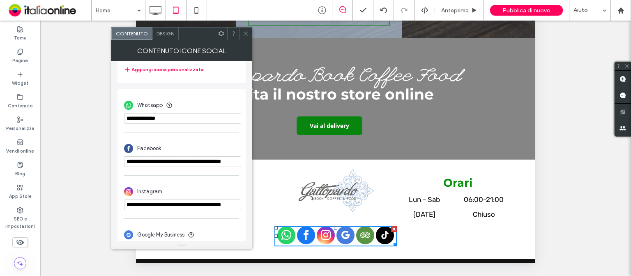
scroll to position [151, 0]
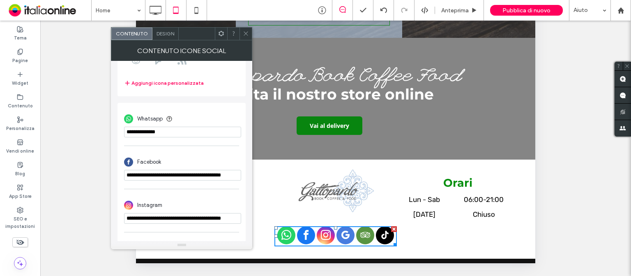
drag, startPoint x: 137, startPoint y: 127, endPoint x: 143, endPoint y: 124, distance: 6.1
click at [137, 127] on input "phone" at bounding box center [182, 132] width 117 height 11
type input "**********"
click at [246, 32] on icon at bounding box center [246, 33] width 6 height 6
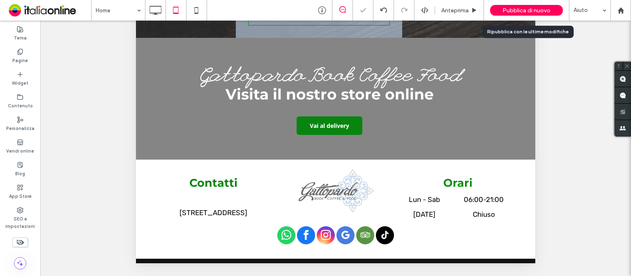
click at [521, 7] on span "Pubblica di nuovo" at bounding box center [526, 10] width 48 height 7
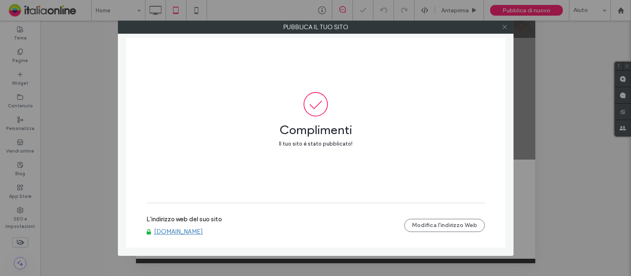
click at [505, 26] on icon at bounding box center [505, 27] width 6 height 6
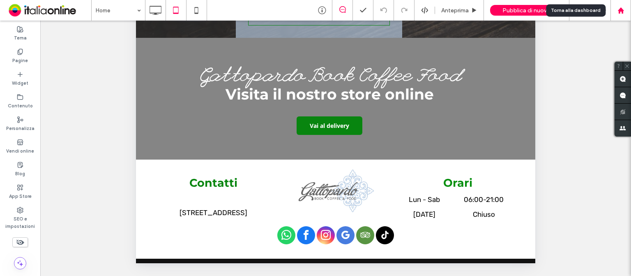
click at [623, 12] on icon at bounding box center [620, 10] width 7 height 7
